Goal: Obtain resource: Download file/media

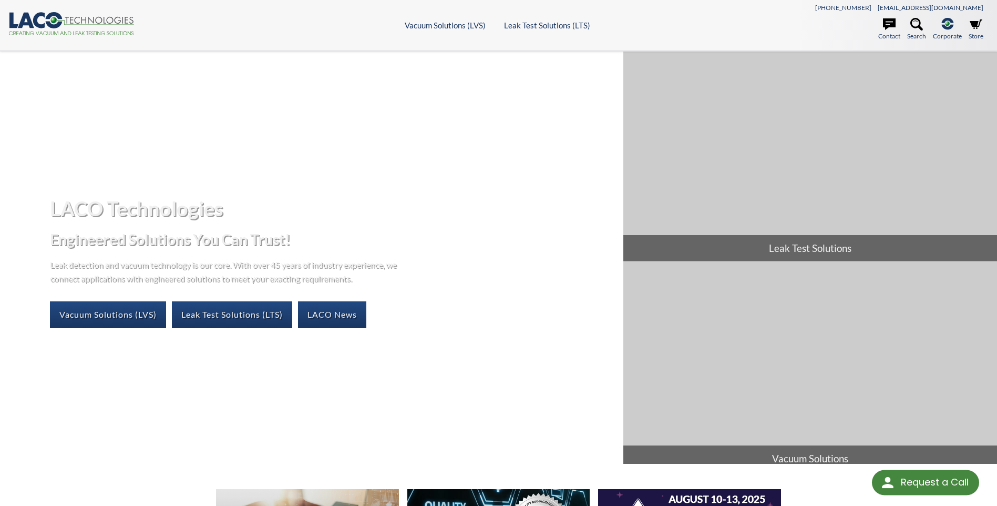
select select "Language Translate Widget"
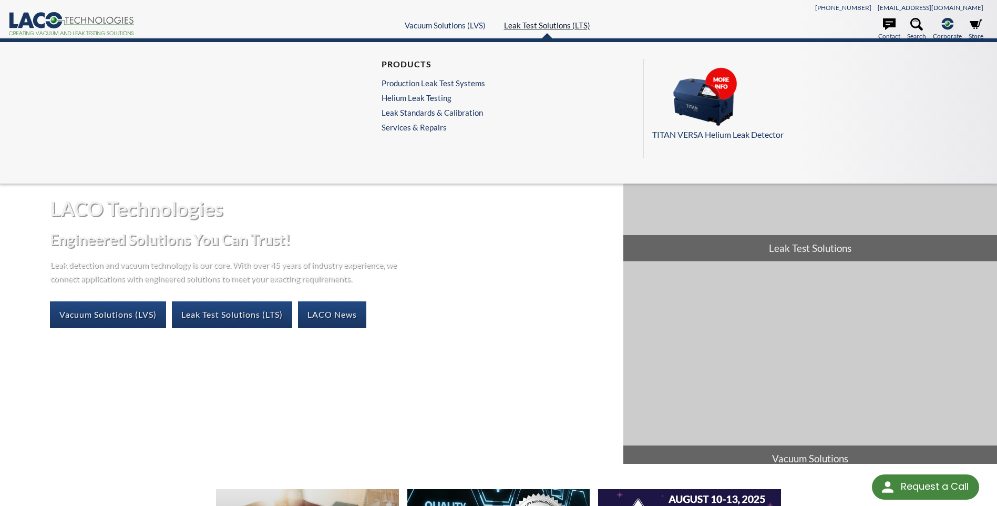
click at [556, 28] on link "Leak Test Solutions (LTS)" at bounding box center [547, 25] width 86 height 9
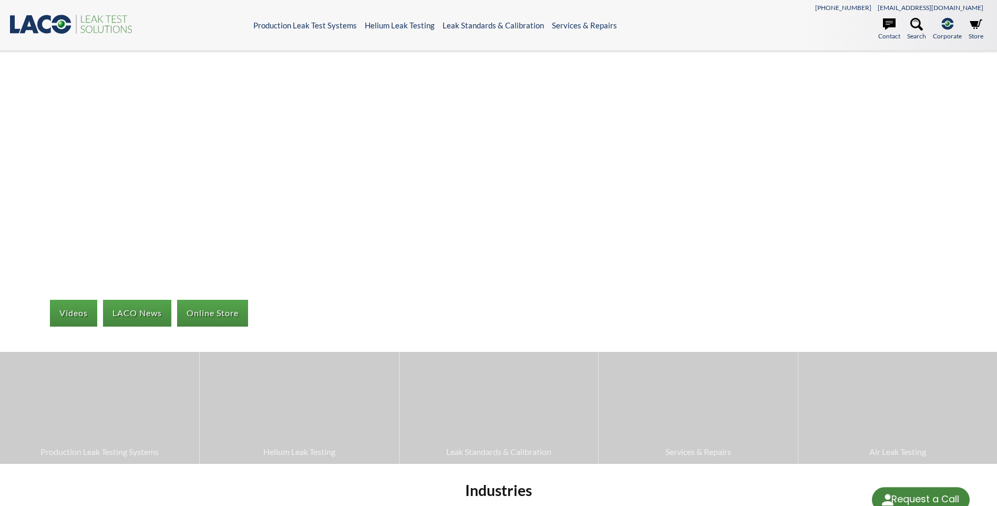
select select "Language Translate Widget"
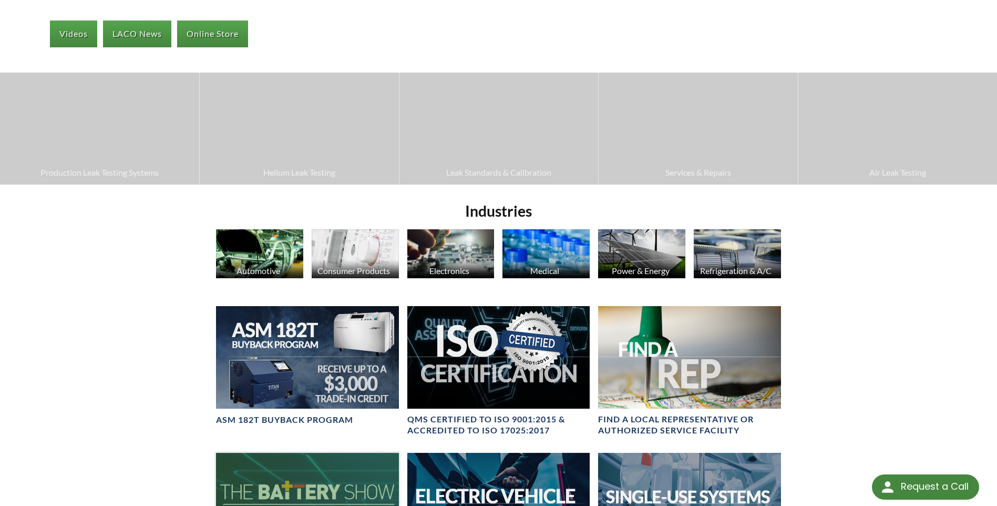
scroll to position [315, 0]
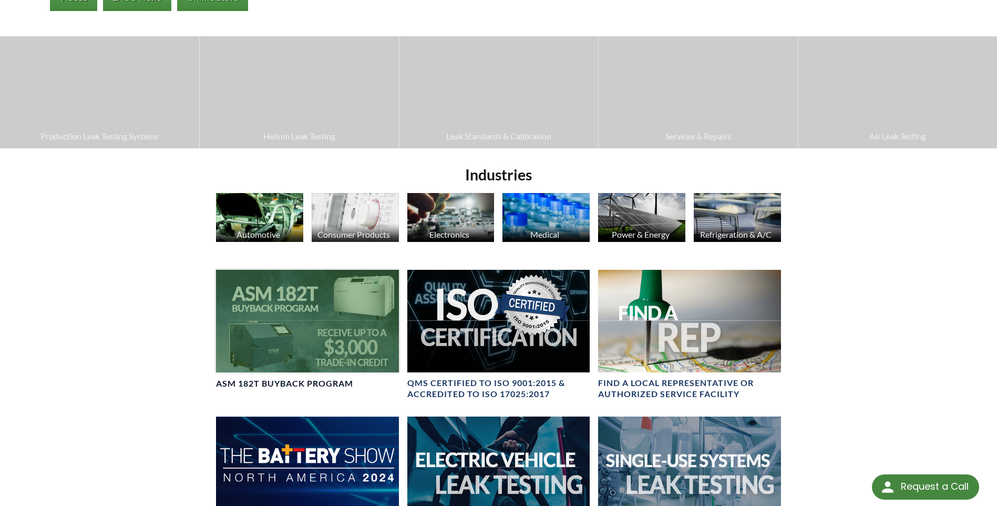
click at [322, 346] on div at bounding box center [307, 321] width 182 height 103
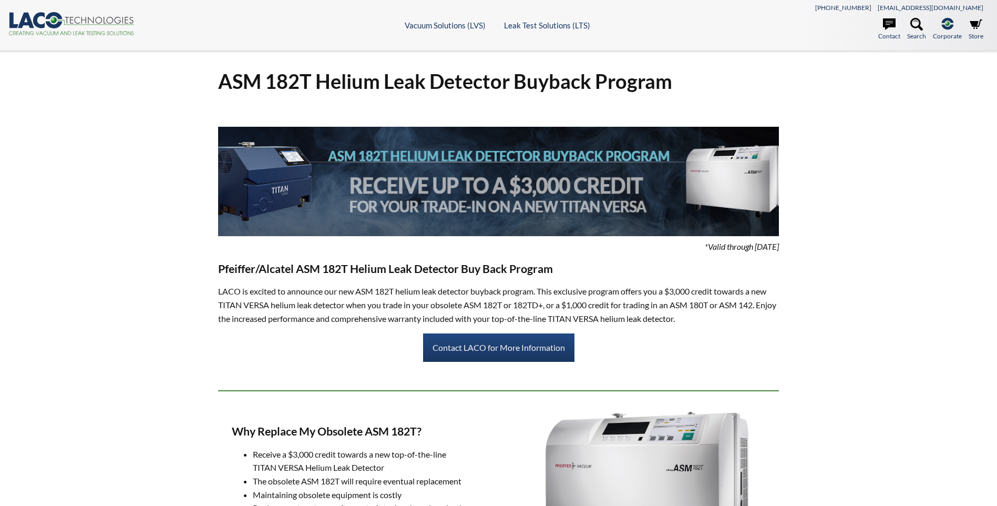
select select "Language Translate Widget"
click at [918, 36] on link "Search" at bounding box center [916, 29] width 19 height 23
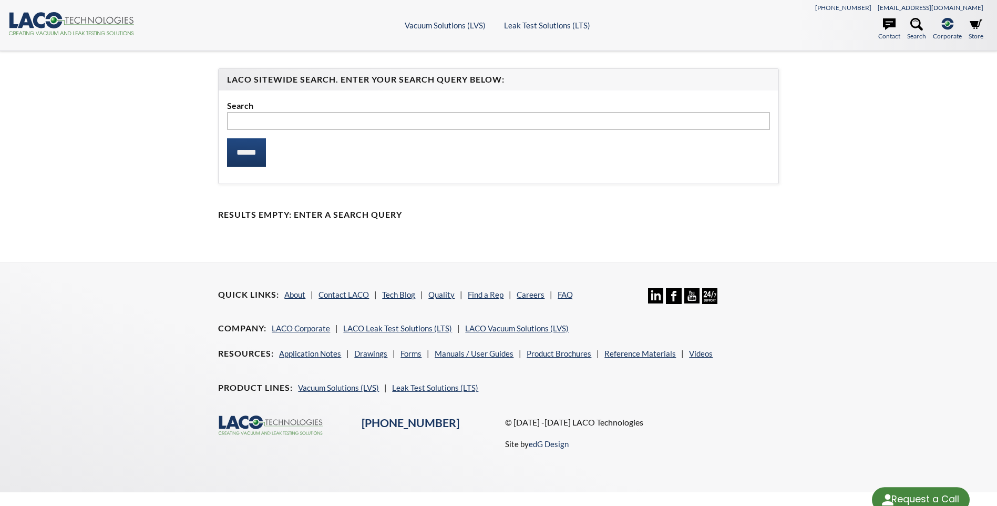
select select "Language Translate Widget"
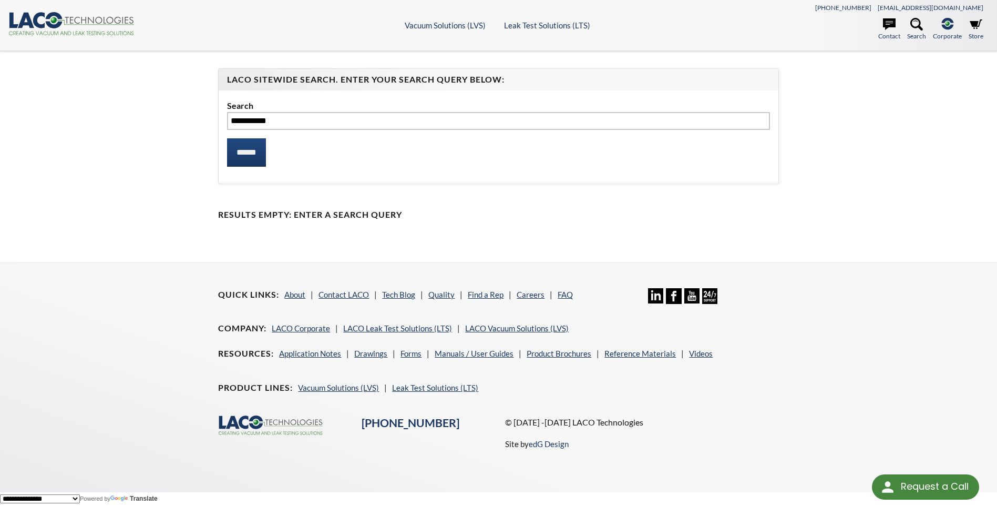
type input "**********"
click at [227, 138] on input "******" at bounding box center [246, 152] width 39 height 28
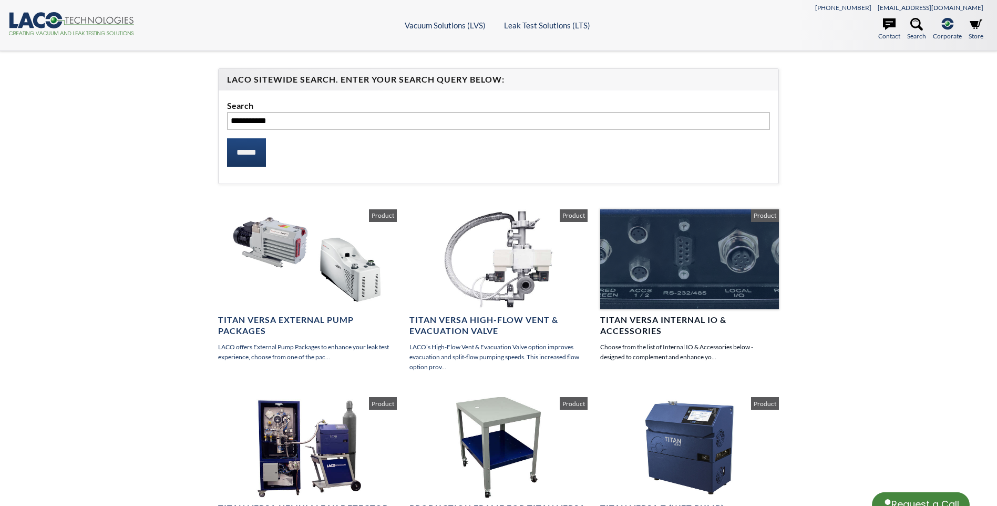
select select "Language Translate Widget"
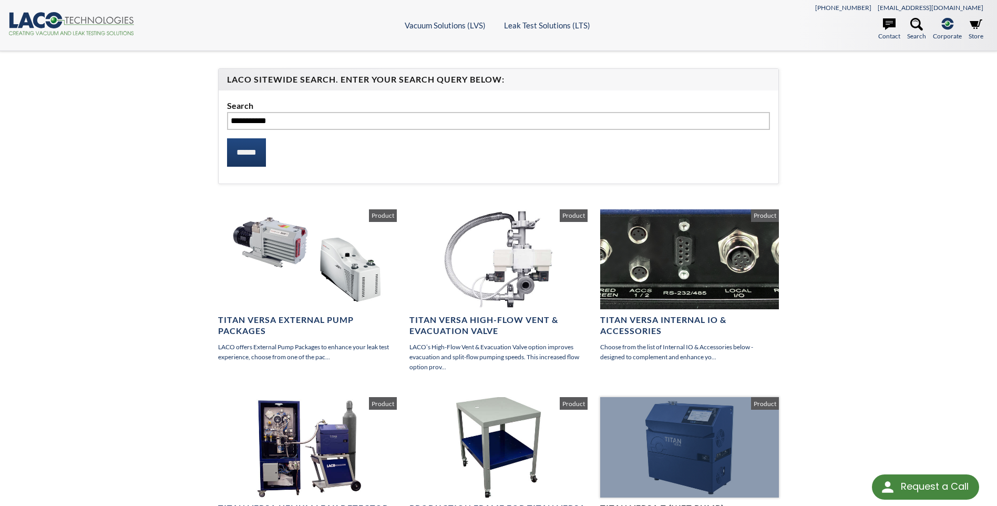
click at [694, 431] on div at bounding box center [689, 447] width 178 height 100
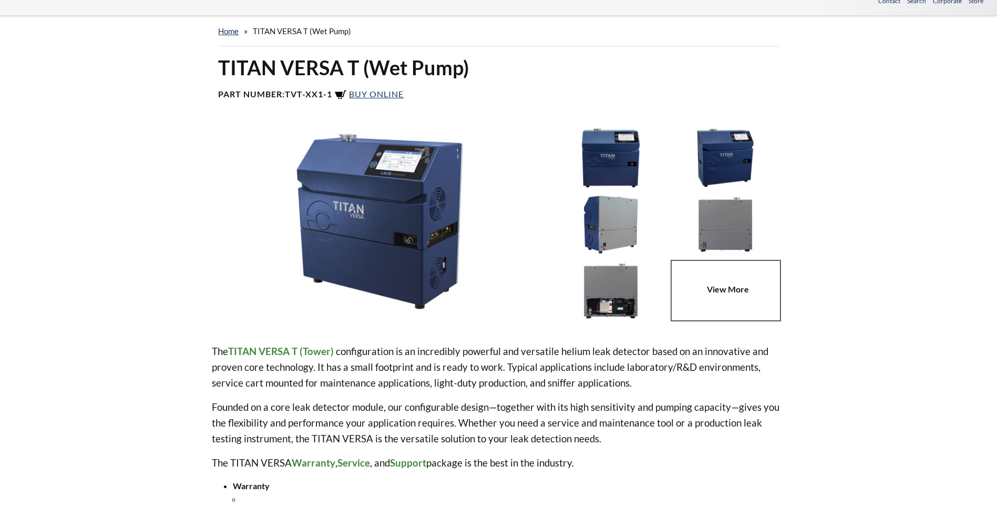
scroll to position [144, 0]
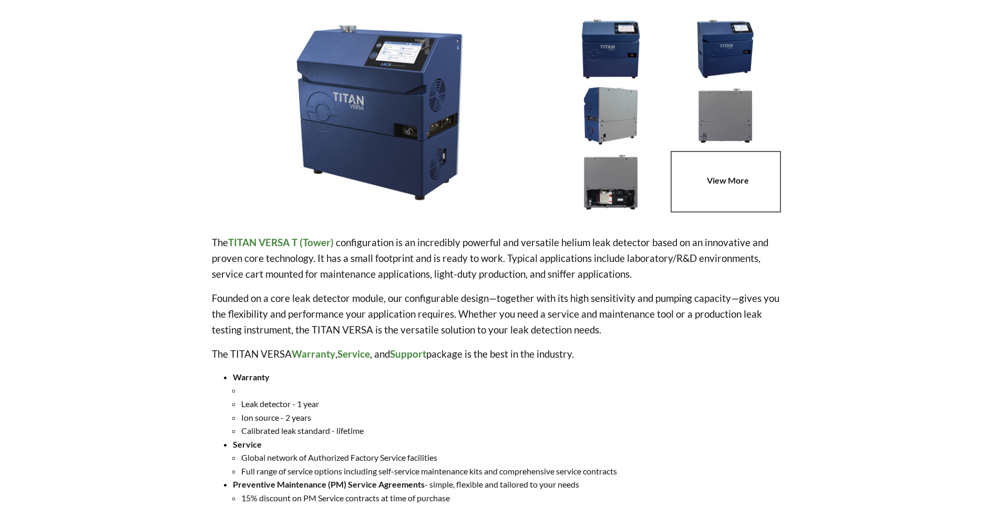
select select "Language Translate Widget"
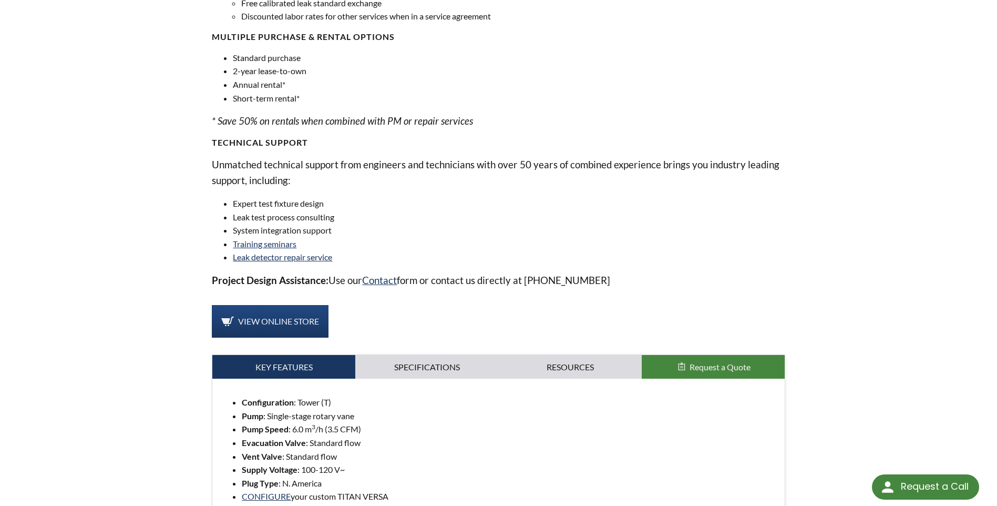
scroll to position [683, 0]
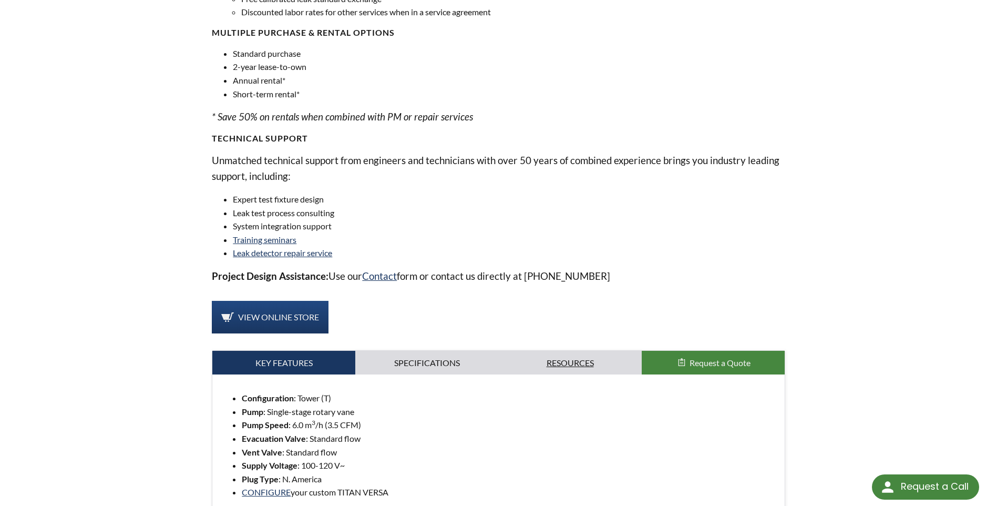
click at [566, 370] on link "Resources" at bounding box center [570, 363] width 143 height 24
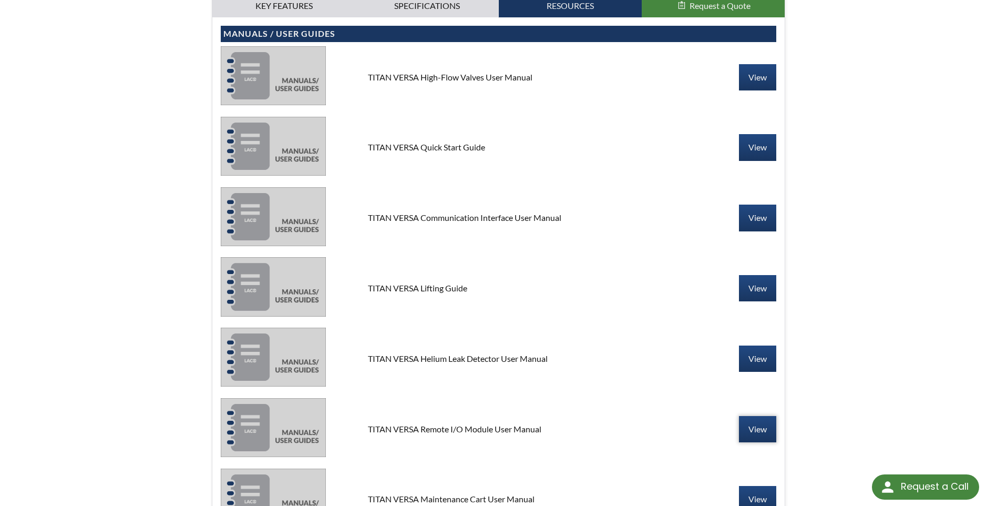
scroll to position [1051, 0]
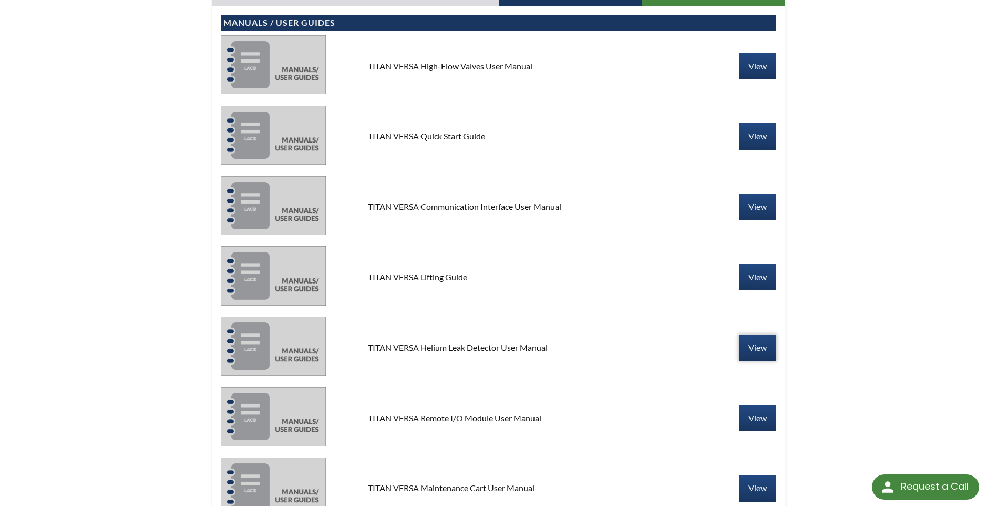
click at [748, 352] on link "View" at bounding box center [757, 347] width 37 height 26
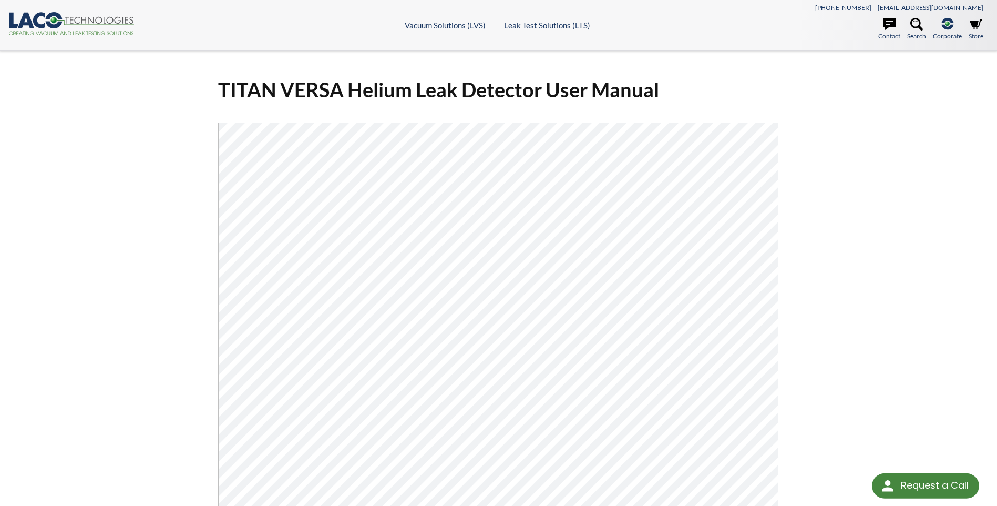
select select "Language Translate Widget"
click at [883, 275] on div "TITAN VERSA Helium Leak Detector User Manual Click Here To Download" at bounding box center [498, 356] width 997 height 611
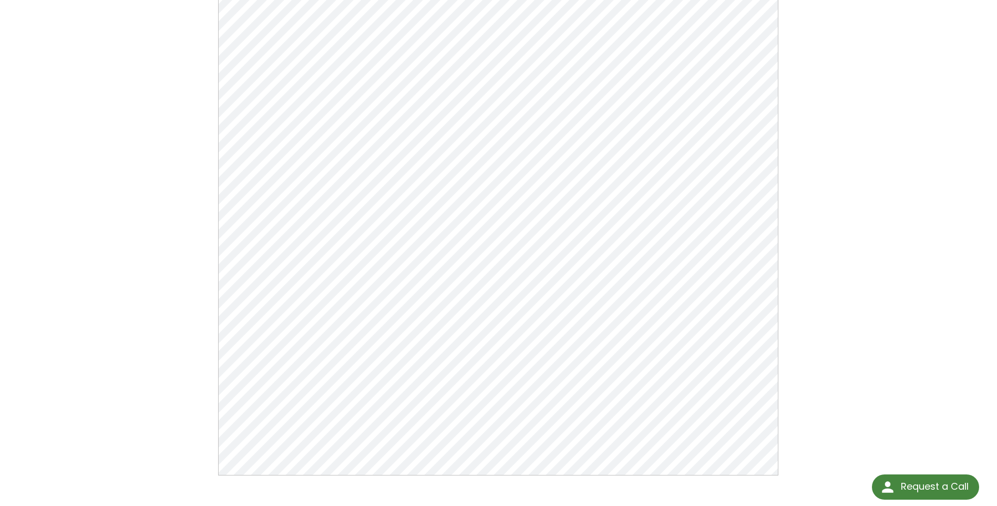
scroll to position [158, 0]
